Goal: Check status: Check status

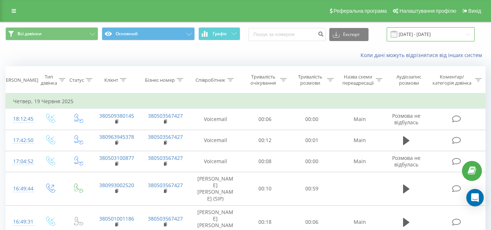
click at [467, 35] on input "[DATE] - [DATE]" at bounding box center [431, 34] width 88 height 14
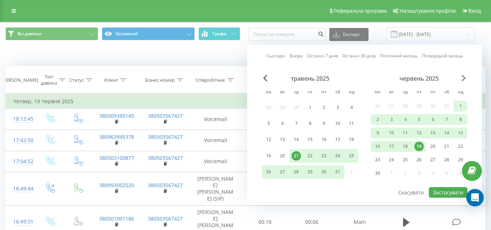
click at [465, 80] on span "Next Month" at bounding box center [464, 78] width 4 height 7
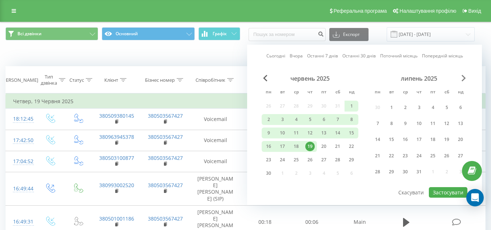
click at [465, 80] on span "Next Month" at bounding box center [464, 78] width 4 height 7
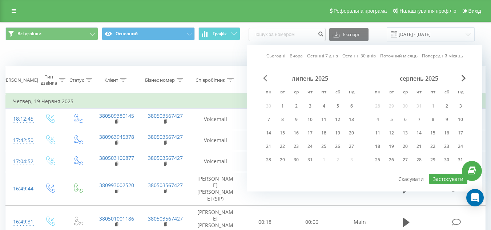
click at [267, 78] on span "Previous Month" at bounding box center [265, 78] width 4 height 7
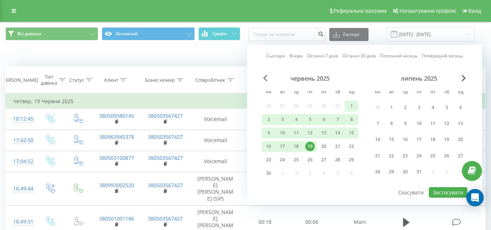
click at [267, 78] on span "Previous Month" at bounding box center [265, 78] width 4 height 7
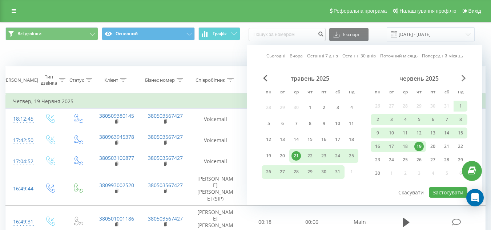
click at [463, 77] on span "Next Month" at bounding box center [464, 78] width 4 height 7
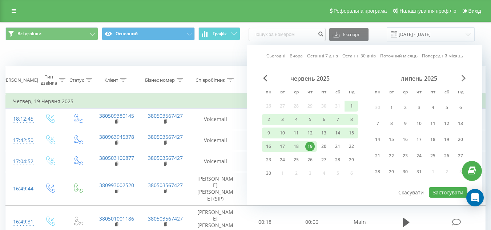
click at [463, 77] on span "Next Month" at bounding box center [464, 78] width 4 height 7
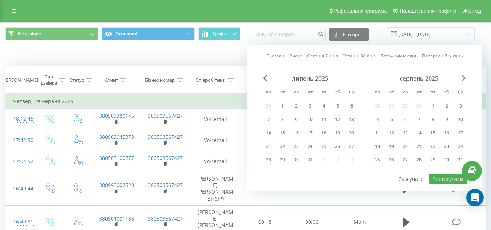
click at [463, 77] on span "Next Month" at bounding box center [464, 78] width 4 height 7
click at [432, 131] on div "19" at bounding box center [432, 132] width 9 height 9
click at [450, 180] on button "Застосувати" at bounding box center [448, 179] width 39 height 11
type input "[DATE] - [DATE]"
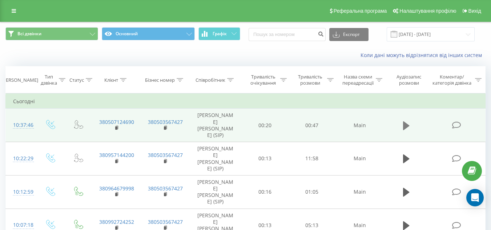
click at [403, 127] on icon at bounding box center [406, 125] width 7 height 9
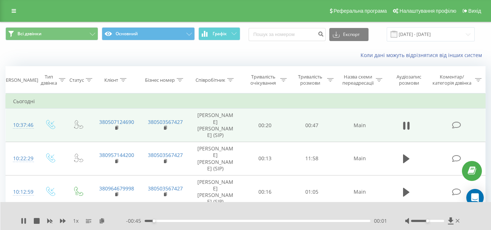
click at [403, 127] on icon at bounding box center [404, 126] width 2 height 8
